Goal: Check status: Check status

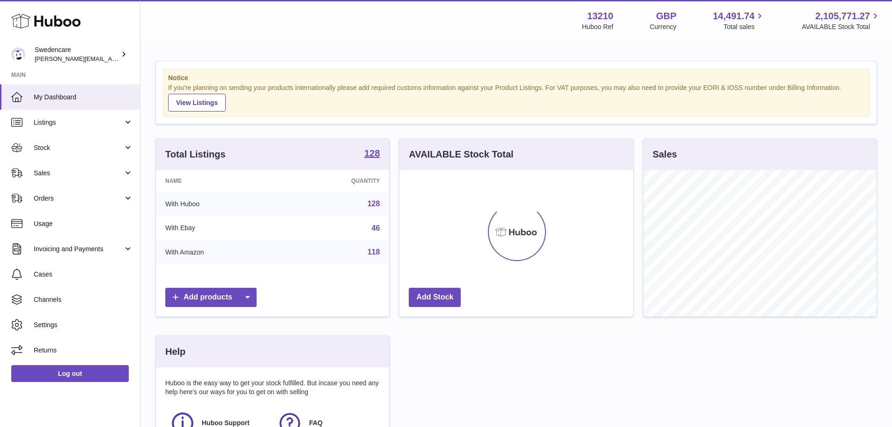
scroll to position [146, 236]
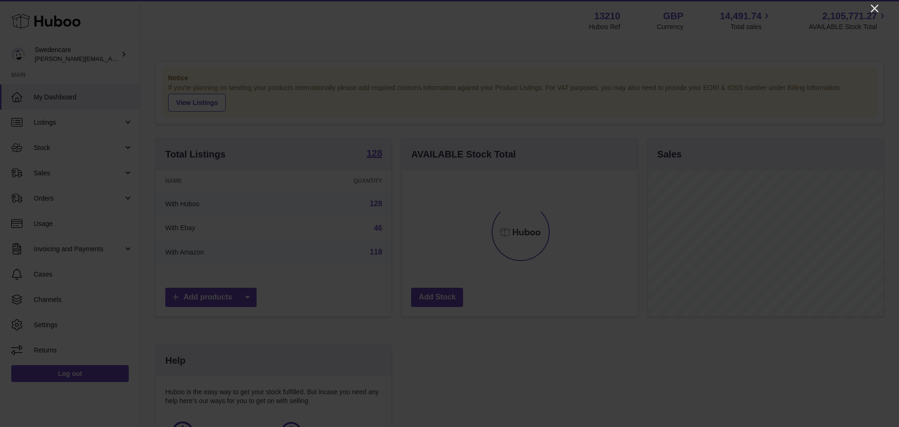
click at [874, 11] on icon "Close" at bounding box center [874, 8] width 11 height 11
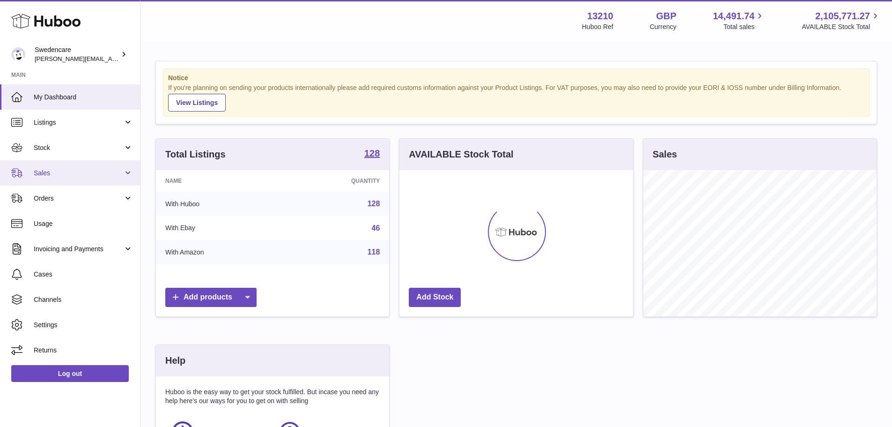
click at [58, 173] on span "Sales" at bounding box center [78, 173] width 89 height 9
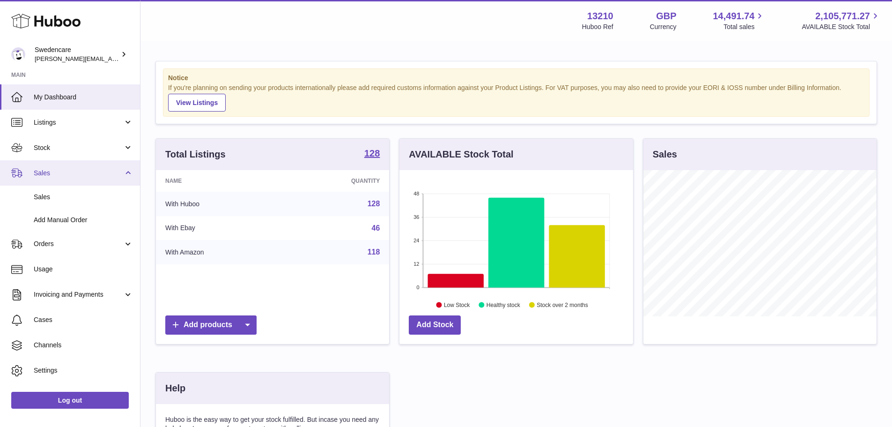
click at [58, 173] on span "Sales" at bounding box center [78, 173] width 89 height 9
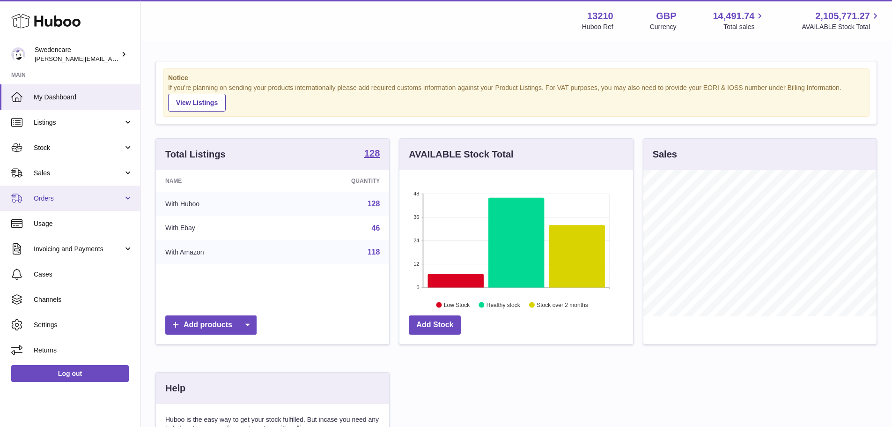
click at [64, 194] on span "Orders" at bounding box center [78, 198] width 89 height 9
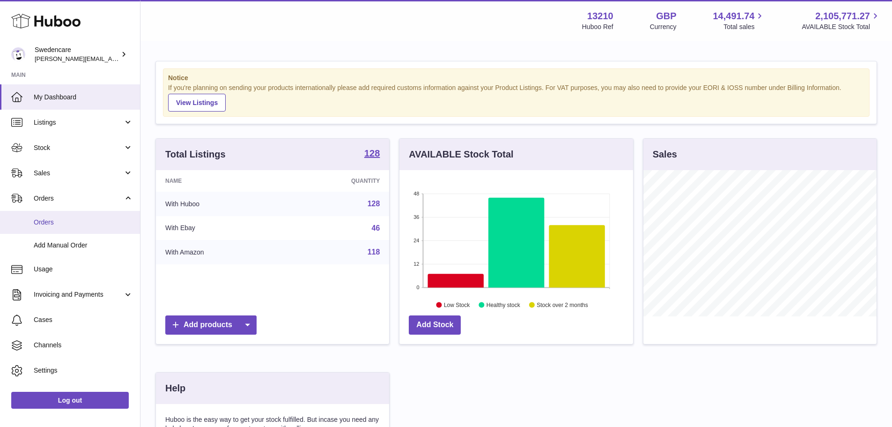
click at [67, 225] on span "Orders" at bounding box center [83, 222] width 99 height 9
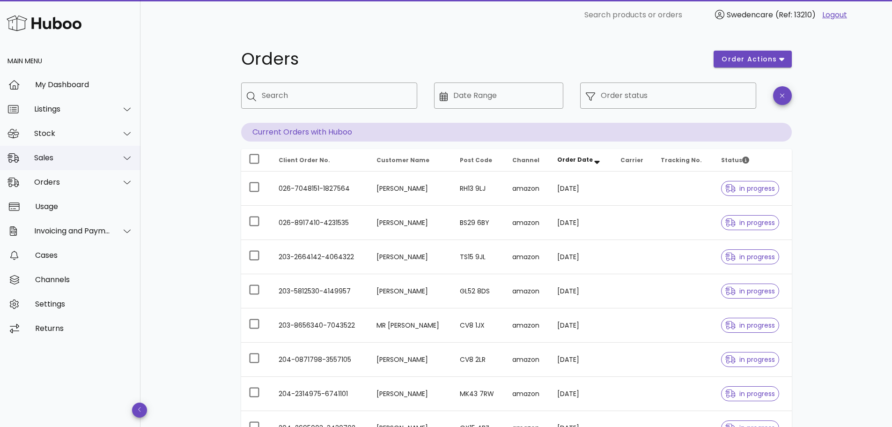
click at [66, 164] on div "Sales" at bounding box center [70, 158] width 141 height 24
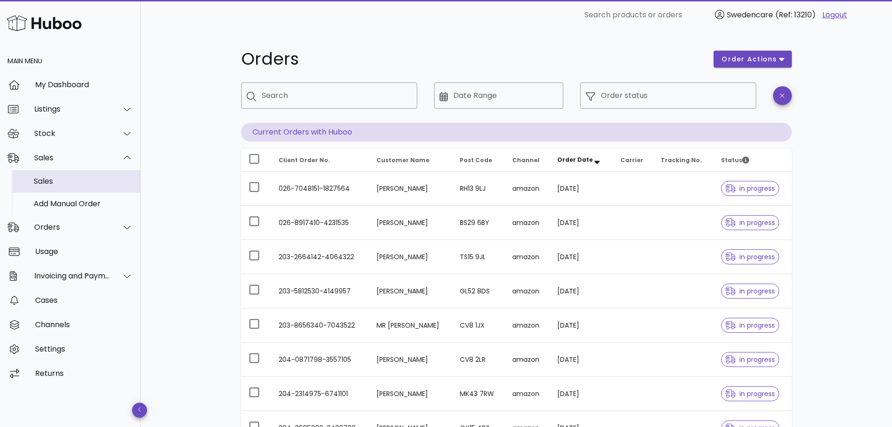
click at [65, 180] on div "Sales" at bounding box center [83, 181] width 99 height 9
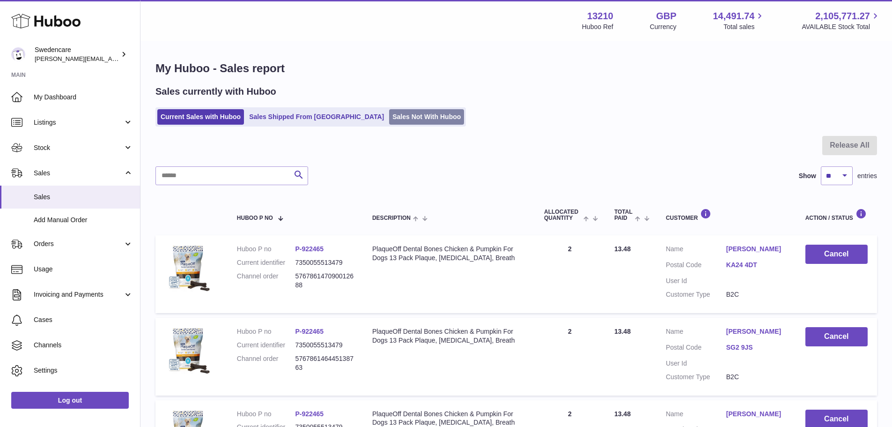
click at [389, 120] on link "Sales Not With Huboo" at bounding box center [426, 116] width 75 height 15
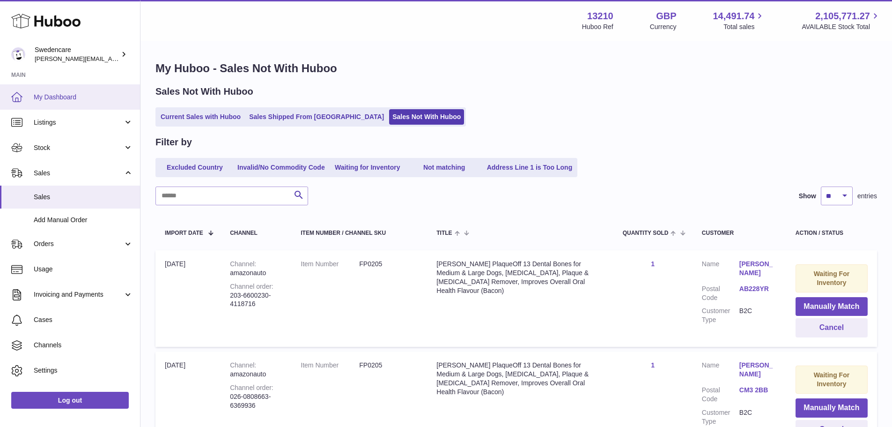
click at [48, 97] on span "My Dashboard" at bounding box center [83, 97] width 99 height 9
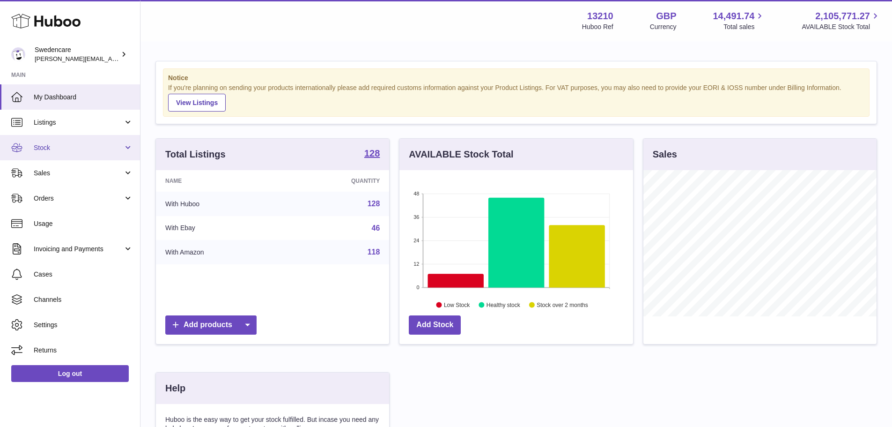
click at [56, 149] on span "Stock" at bounding box center [78, 147] width 89 height 9
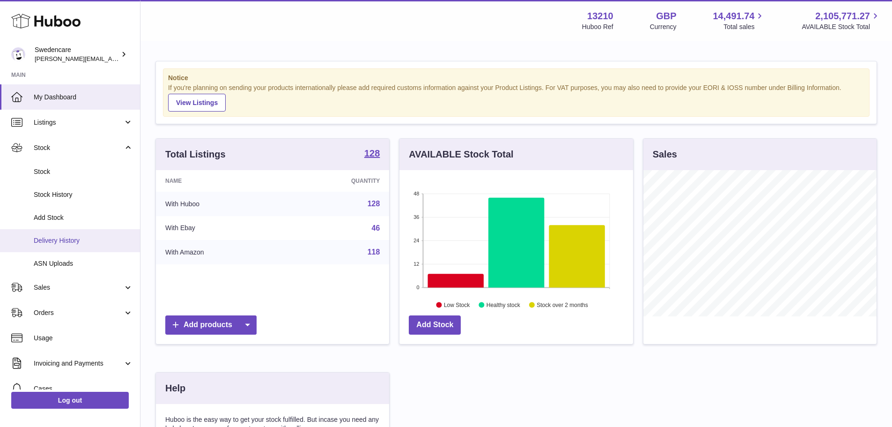
click at [64, 237] on span "Delivery History" at bounding box center [83, 240] width 99 height 9
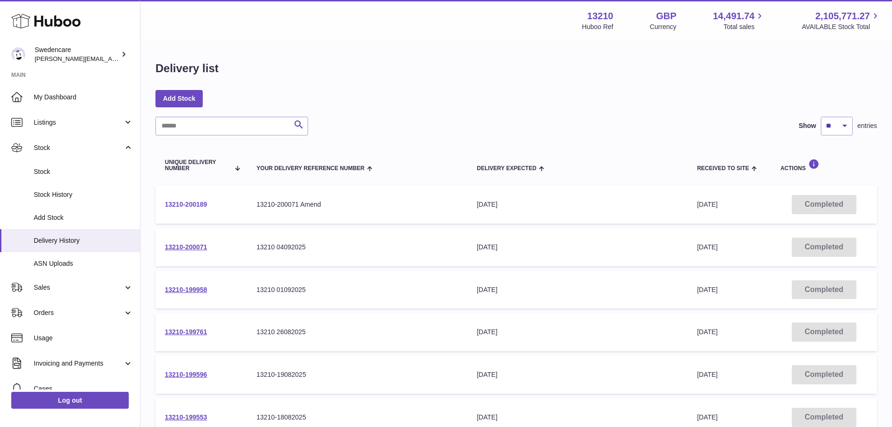
click at [186, 204] on link "13210-200189" at bounding box center [186, 203] width 42 height 7
click at [184, 247] on link "13210-200071" at bounding box center [186, 246] width 42 height 7
click at [57, 101] on span "My Dashboard" at bounding box center [83, 97] width 99 height 9
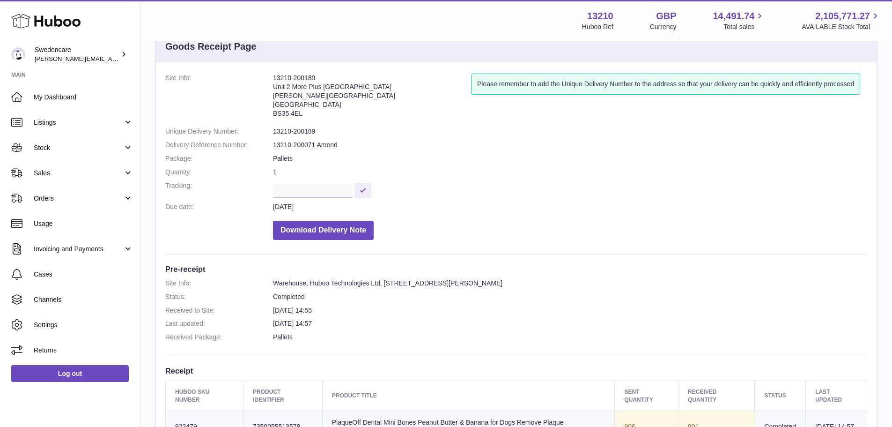
scroll to position [28, 0]
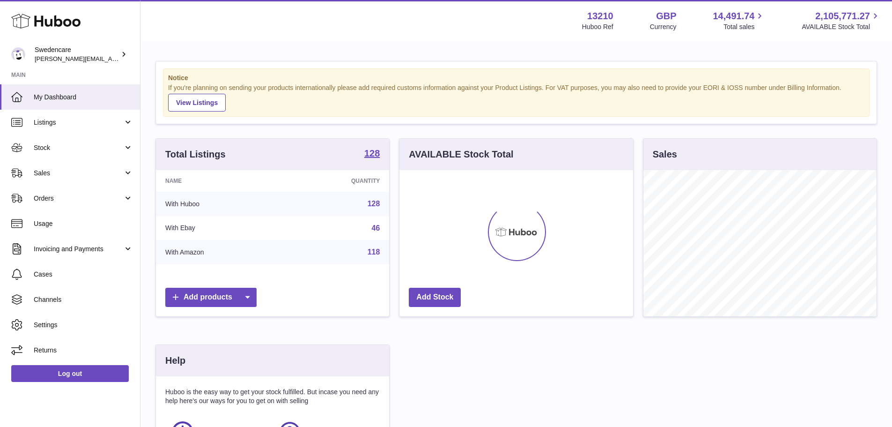
scroll to position [146, 234]
